Goal: Task Accomplishment & Management: Manage account settings

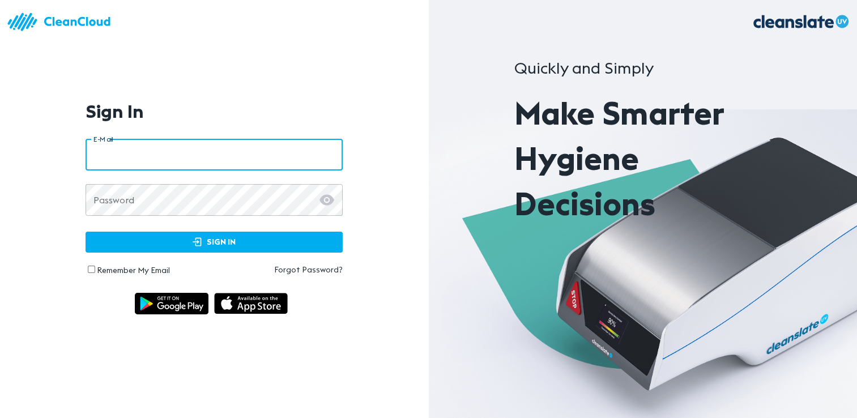
click at [205, 151] on input "email" at bounding box center [214, 155] width 257 height 32
type input "**********"
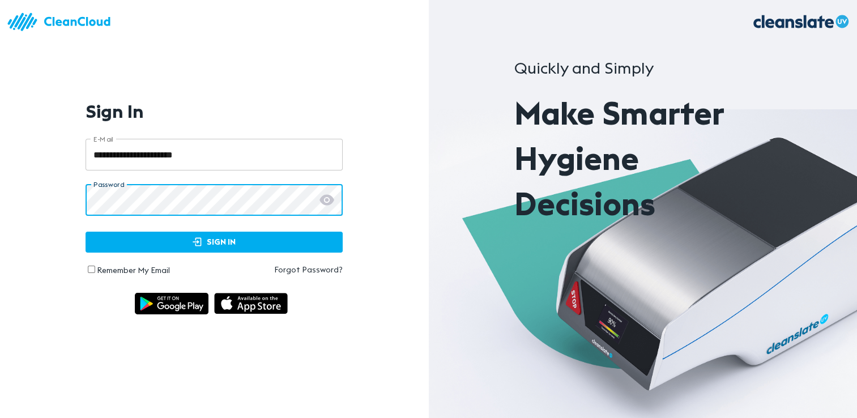
click button "Sign In" at bounding box center [214, 242] width 257 height 21
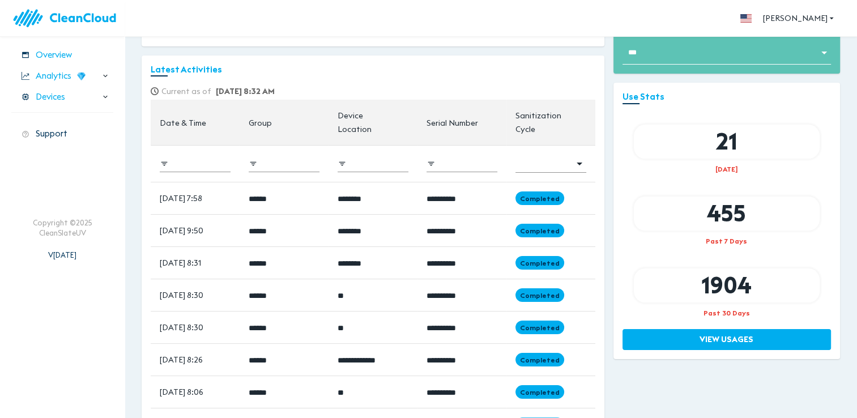
scroll to position [114, 0]
